Goal: Task Accomplishment & Management: Manage account settings

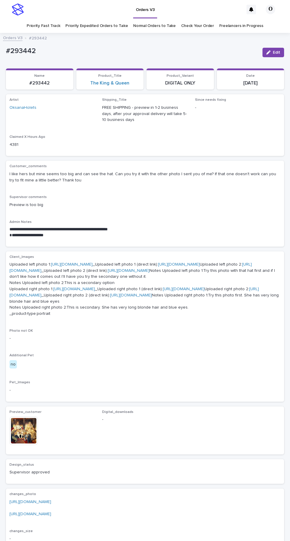
click at [242, 23] on link "Freelancers in Progress" at bounding box center [241, 26] width 44 height 14
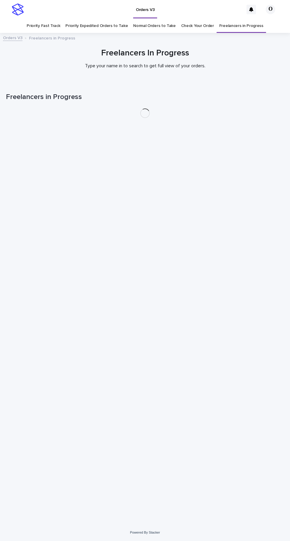
scroll to position [19, 0]
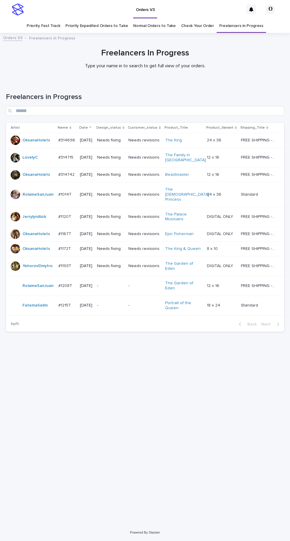
scroll to position [19, 0]
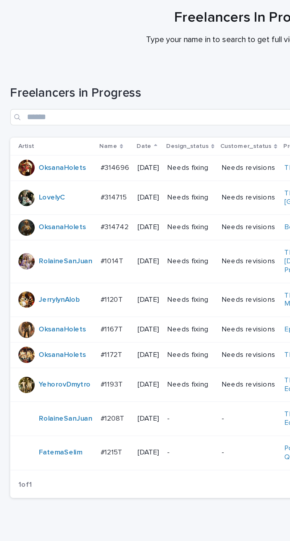
click at [69, 171] on p "#314742" at bounding box center [66, 174] width 17 height 6
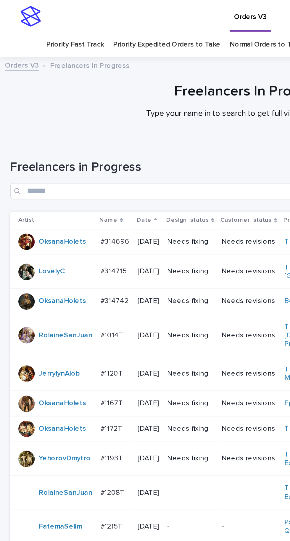
click at [65, 230] on p "#1167T" at bounding box center [65, 233] width 14 height 6
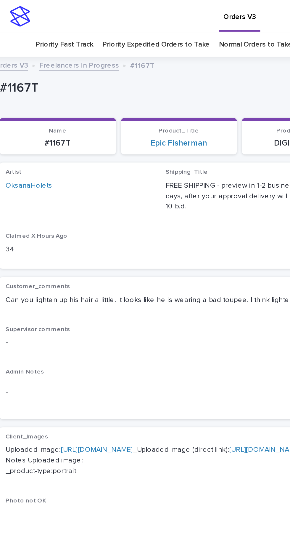
scroll to position [12, 0]
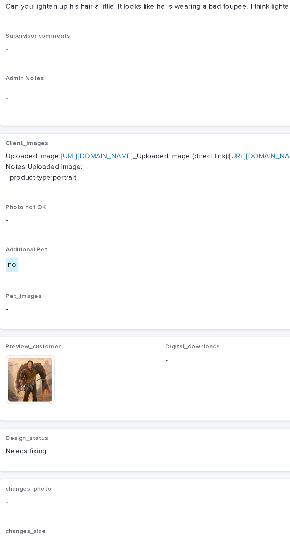
click at [30, 384] on img at bounding box center [23, 378] width 28 height 28
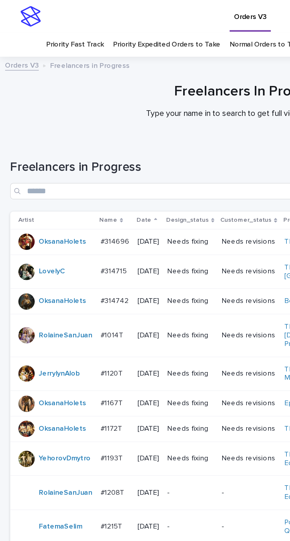
click at [67, 230] on p "#1167T" at bounding box center [65, 233] width 14 height 6
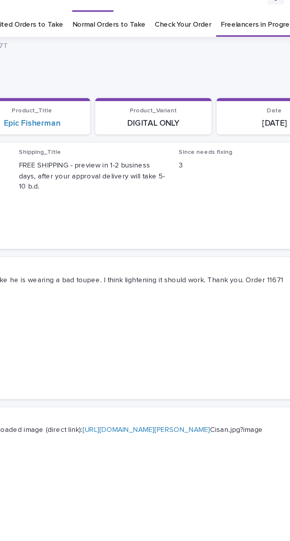
click at [83, 247] on link "https://cdn.shopify.com-uploadkit.app/s/files/1/0033/4807/0511/files/download.h…" at bounding box center [62, 249] width 42 height 4
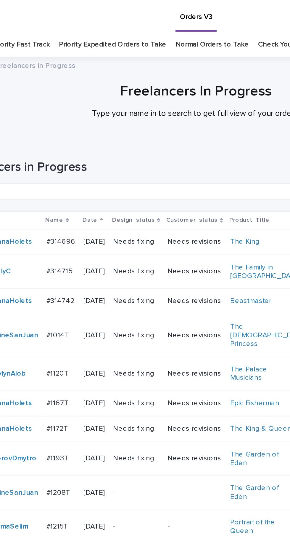
scroll to position [19, 0]
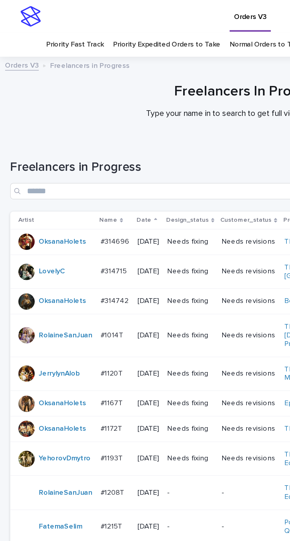
click at [148, 19] on link "Normal Orders to Take" at bounding box center [154, 26] width 43 height 14
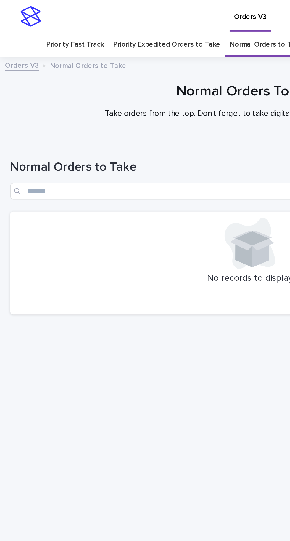
click at [99, 19] on link "Priority Expedited Orders to Take" at bounding box center [96, 26] width 62 height 14
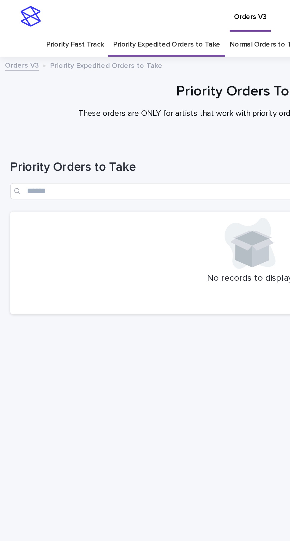
click at [146, 19] on link "Normal Orders to Take" at bounding box center [154, 26] width 43 height 14
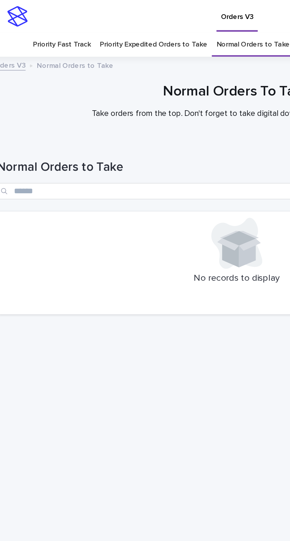
click at [54, 19] on link "Priority Fast Track" at bounding box center [43, 26] width 33 height 14
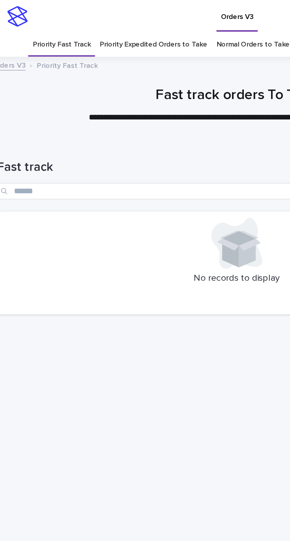
click at [149, 19] on link "Normal Orders to Take" at bounding box center [154, 26] width 43 height 14
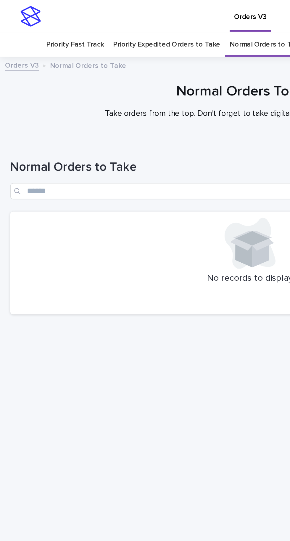
click at [106, 19] on link "Priority Expedited Orders to Take" at bounding box center [96, 26] width 62 height 14
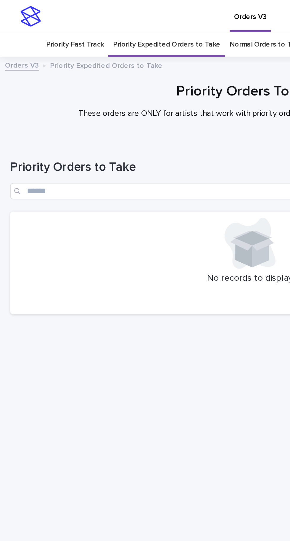
click at [152, 19] on link "Normal Orders to Take" at bounding box center [154, 26] width 43 height 14
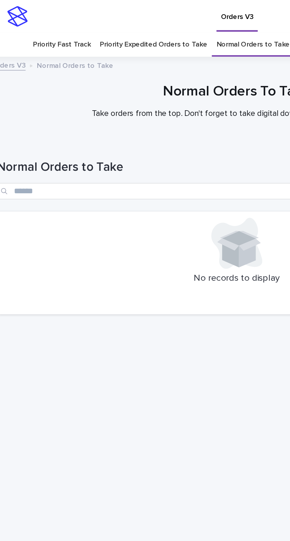
click at [54, 19] on link "Priority Fast Track" at bounding box center [43, 26] width 33 height 14
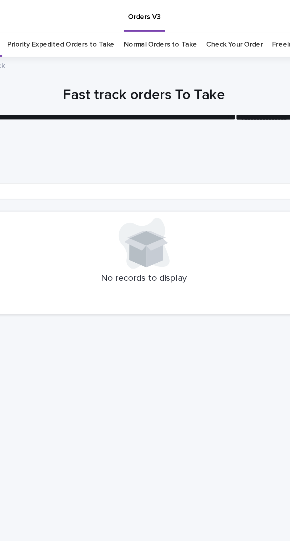
click at [197, 19] on link "Check Your Order" at bounding box center [197, 26] width 33 height 14
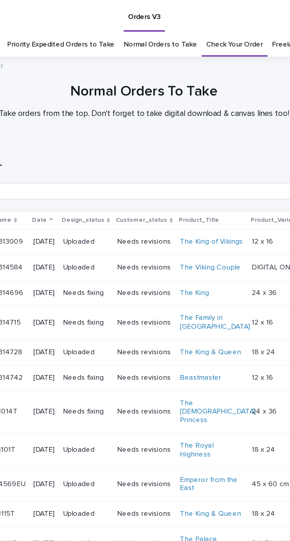
click at [157, 19] on link "Normal Orders to Take" at bounding box center [154, 26] width 43 height 14
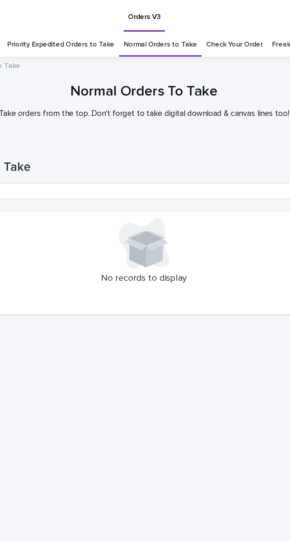
click at [193, 19] on link "Check Your Order" at bounding box center [197, 26] width 33 height 14
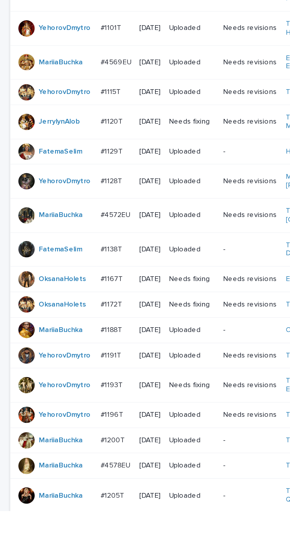
click at [68, 432] on p "#1188T" at bounding box center [65, 435] width 14 height 6
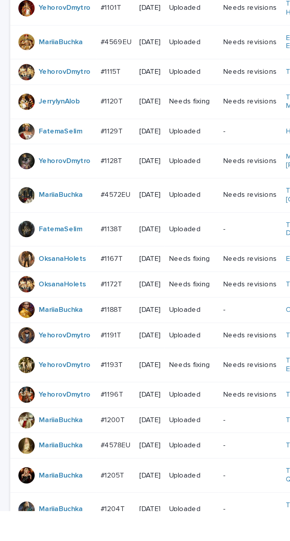
scroll to position [9, 0]
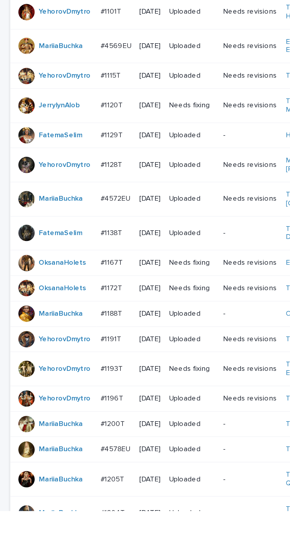
click at [63, 429] on p "#1188T" at bounding box center [65, 426] width 14 height 6
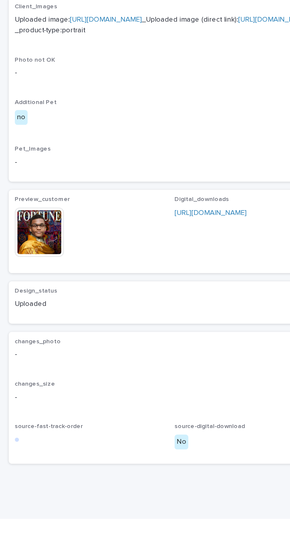
scroll to position [12, 0]
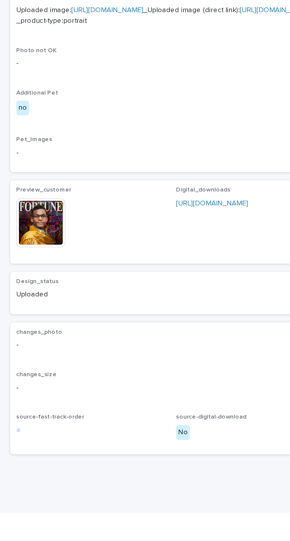
click at [28, 387] on img at bounding box center [23, 372] width 28 height 28
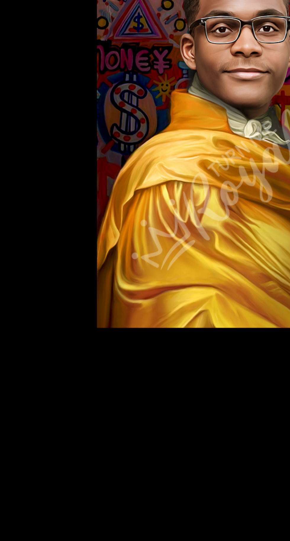
scroll to position [0, 0]
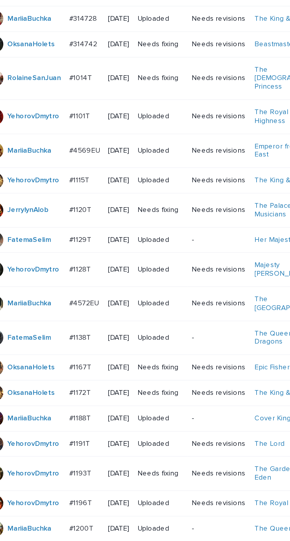
scroll to position [19, 0]
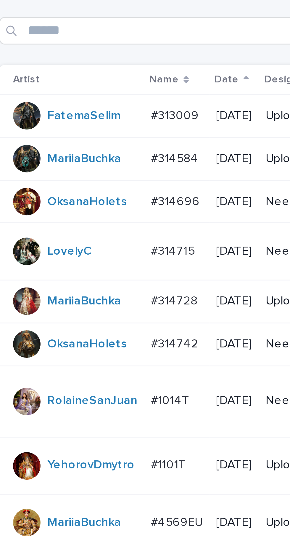
click at [68, 154] on p "#314696" at bounding box center [67, 151] width 18 height 6
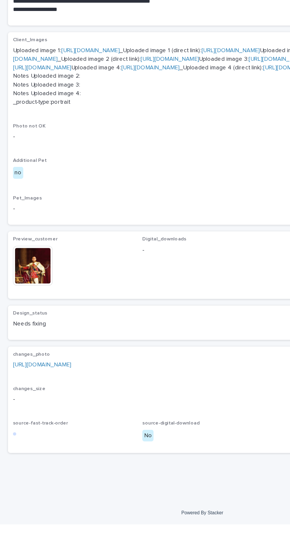
click at [51, 428] on link "https://drive.google.com/file/d/1GoYAt5bxIwpbCOj1YuDP6QKKcfTG_N32/view?usp=shar…" at bounding box center [30, 426] width 42 height 4
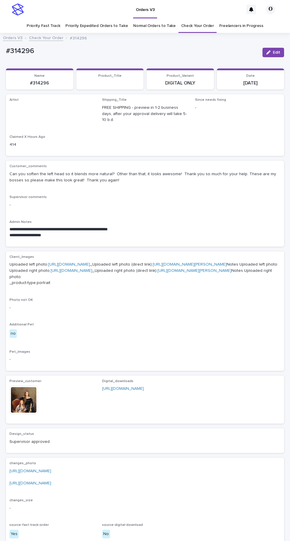
scroll to position [19, 0]
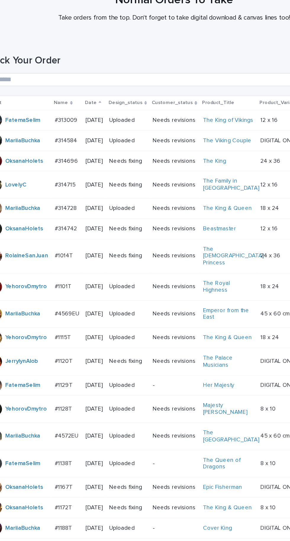
scroll to position [1, 0]
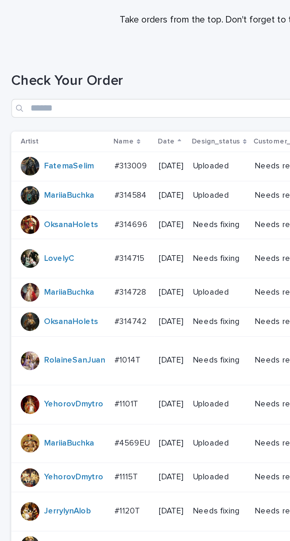
click at [70, 166] on p "#314696" at bounding box center [67, 169] width 18 height 6
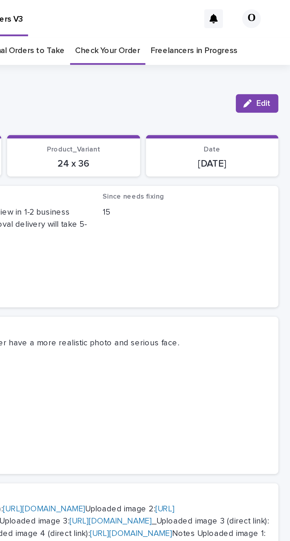
click at [279, 62] on div "**********" at bounding box center [145, 306] width 278 height 488
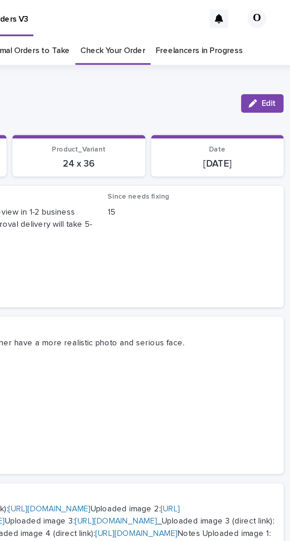
click at [278, 48] on button "Edit" at bounding box center [274, 52] width 22 height 9
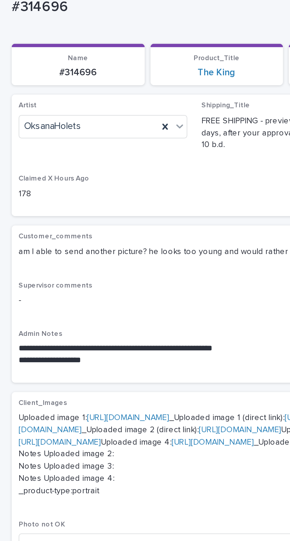
scroll to position [134, 0]
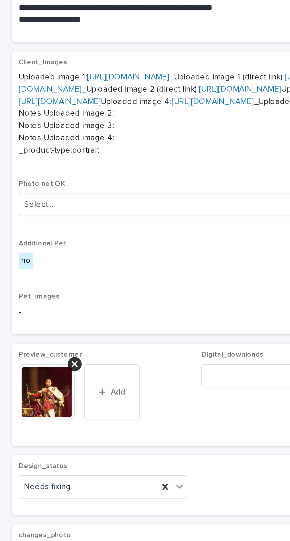
click at [38, 335] on div at bounding box center [37, 331] width 7 height 7
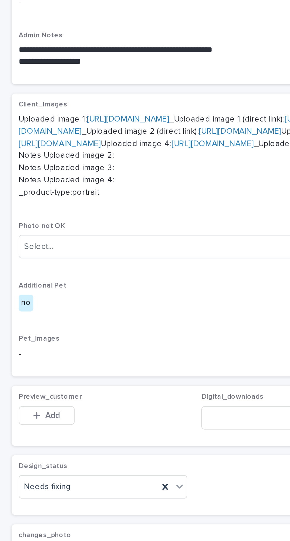
scroll to position [29, 0]
click at [29, 360] on span "Add" at bounding box center [26, 358] width 7 height 4
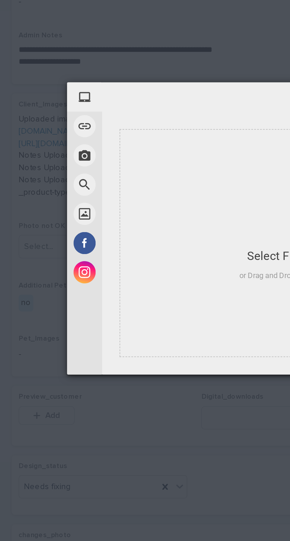
click at [125, 290] on div "Select Files to Upload or Drag and Drop, Copy and Paste Files" at bounding box center [154, 270] width 65 height 39
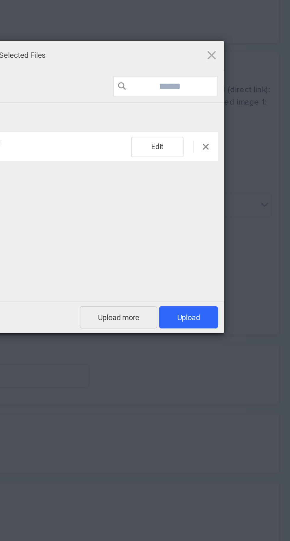
scroll to position [0, 0]
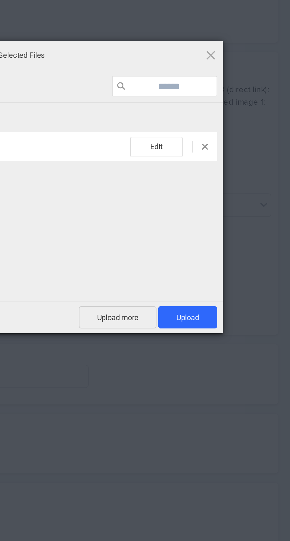
click at [243, 328] on span "Upload 1" at bounding box center [239, 329] width 12 height 4
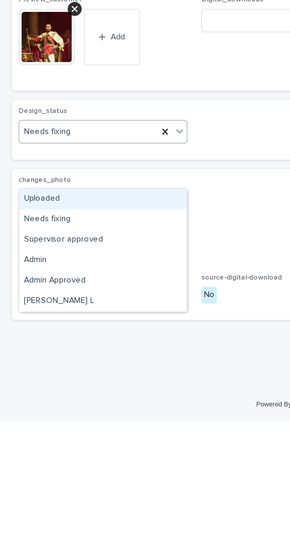
click at [63, 423] on div "Uploaded" at bounding box center [52, 428] width 85 height 10
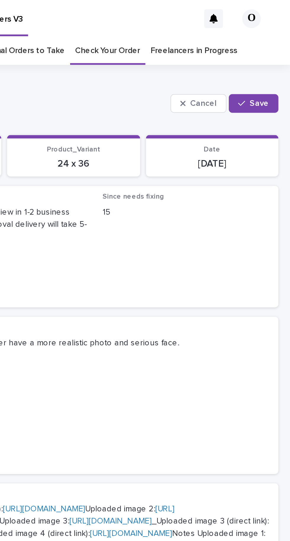
click at [276, 50] on span "Save" at bounding box center [275, 52] width 10 height 4
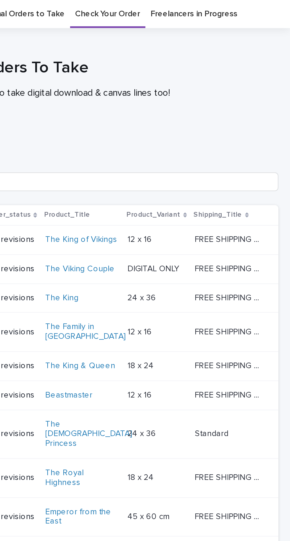
click at [242, 5] on link "Freelancers in Progress" at bounding box center [241, 7] width 44 height 14
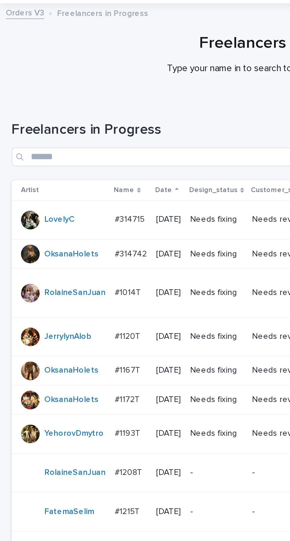
click at [65, 230] on p "#1172T" at bounding box center [65, 233] width 14 height 6
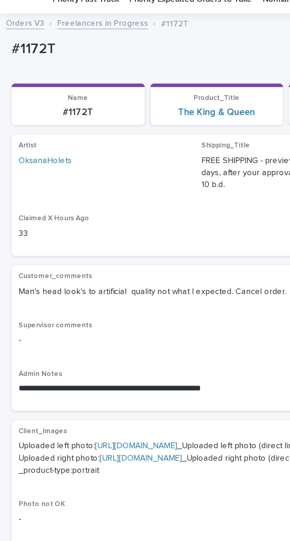
scroll to position [40, 0]
